Goal: Information Seeking & Learning: Learn about a topic

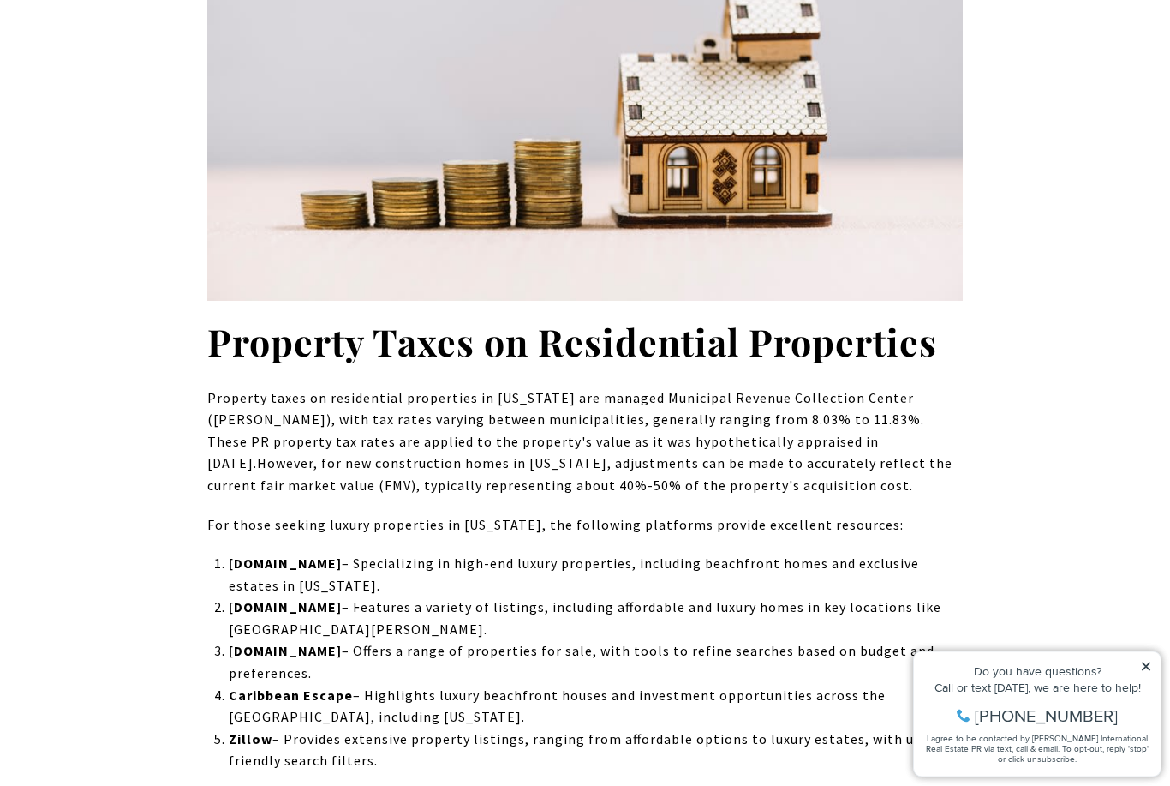
scroll to position [4354, 0]
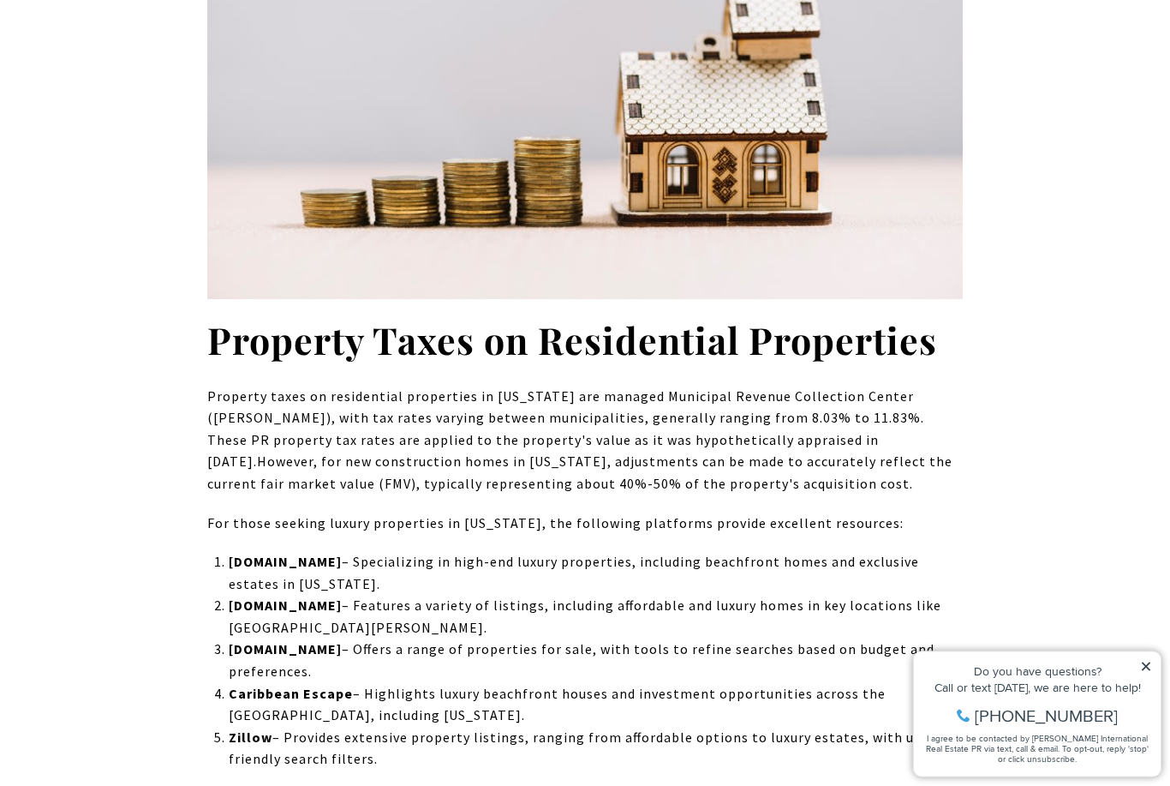
click at [830, 154] on img at bounding box center [585, 50] width 756 height 499
click at [822, 156] on img at bounding box center [585, 50] width 756 height 499
click at [816, 155] on img at bounding box center [585, 50] width 756 height 499
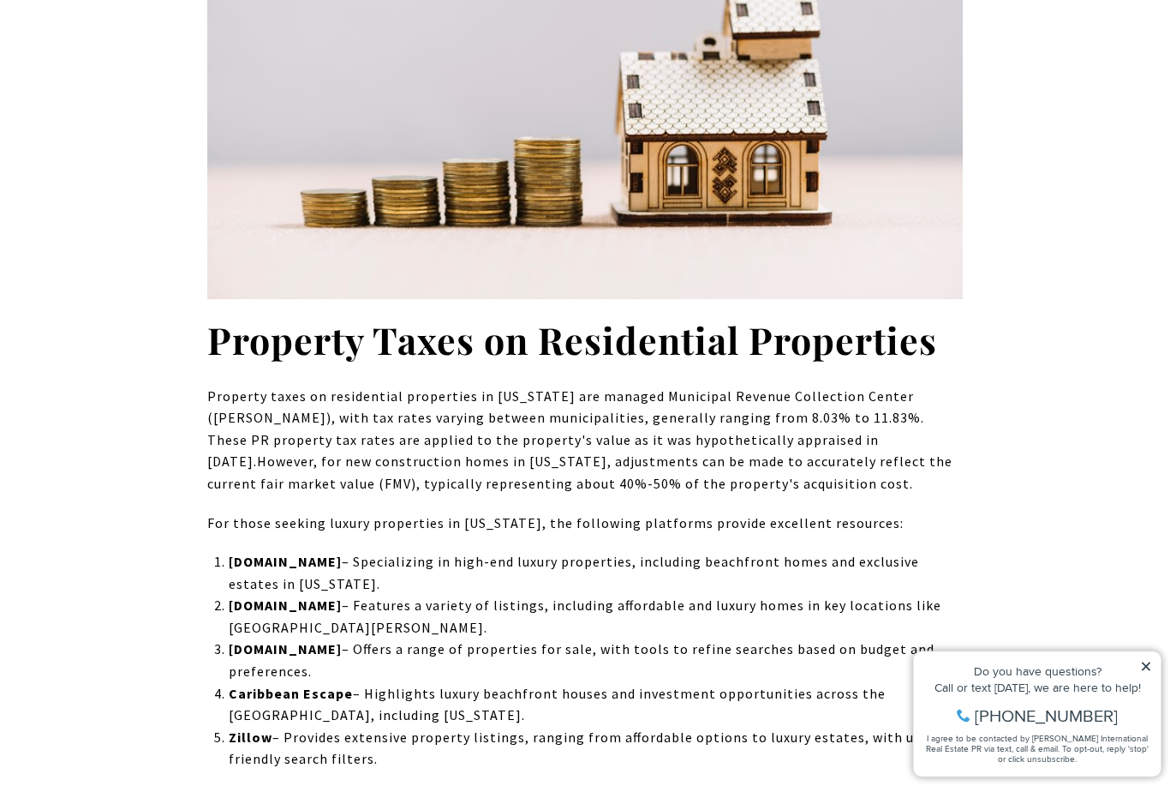
click at [816, 155] on img at bounding box center [585, 50] width 756 height 499
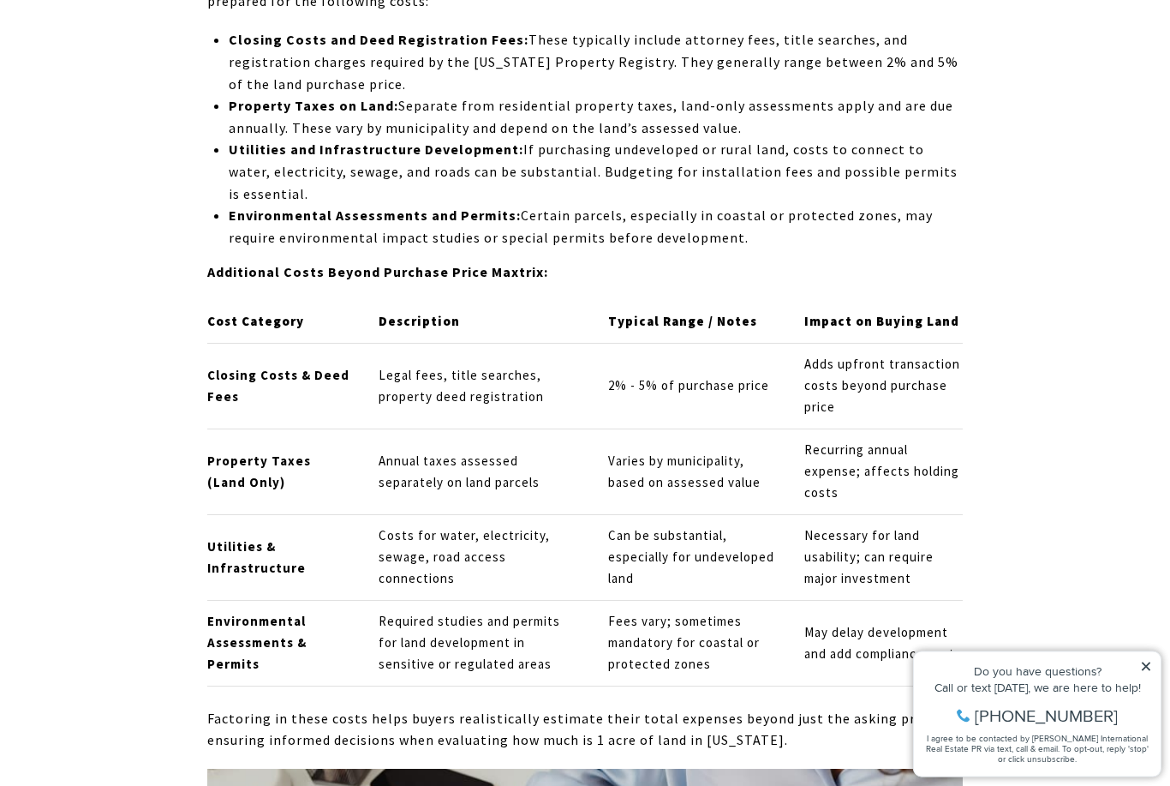
scroll to position [5409, 0]
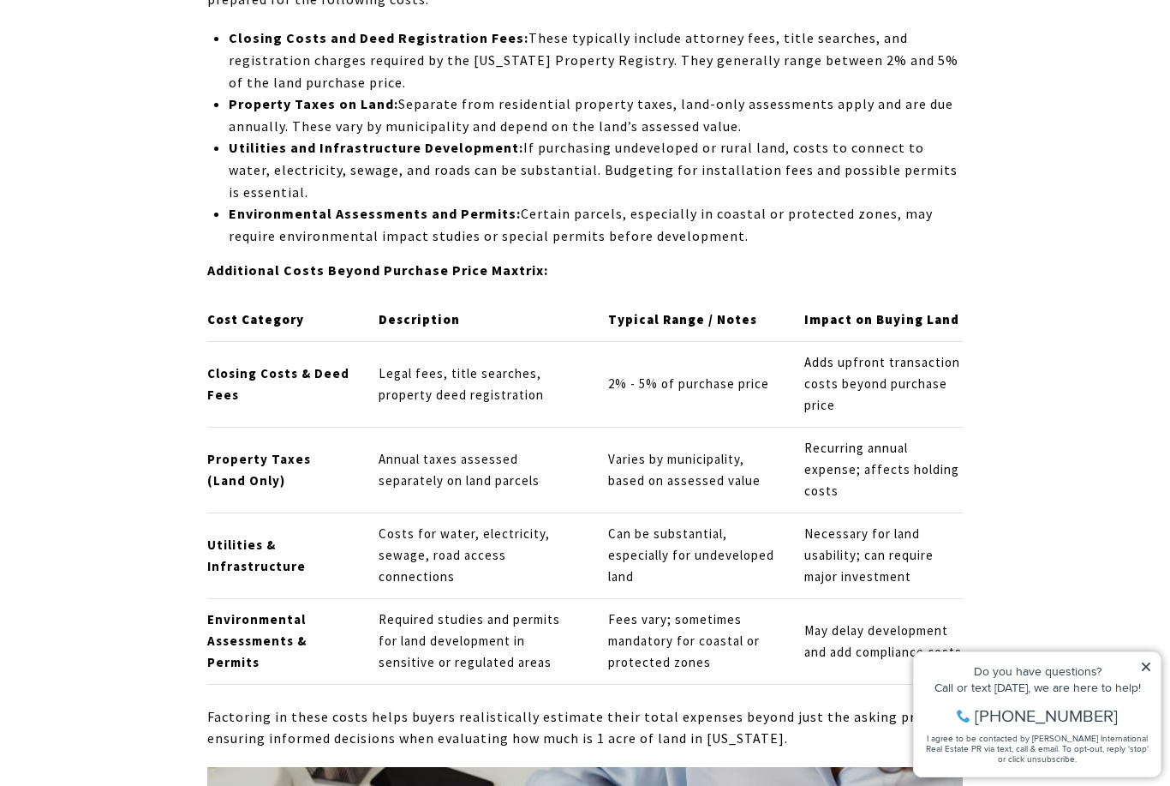
click at [893, 137] on p "Utilities and Infrastructure Development: If purchasing undeveloped or rural la…" at bounding box center [596, 170] width 734 height 66
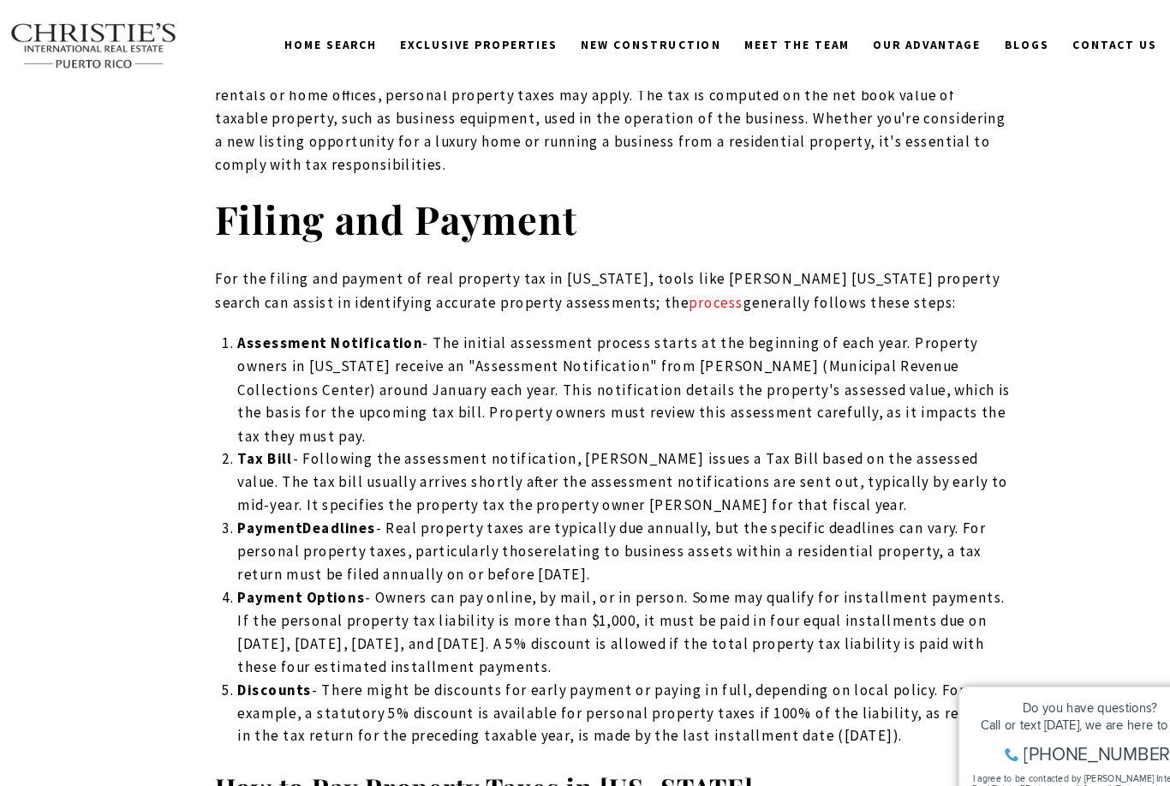
scroll to position [12450, 0]
